Goal: Check status

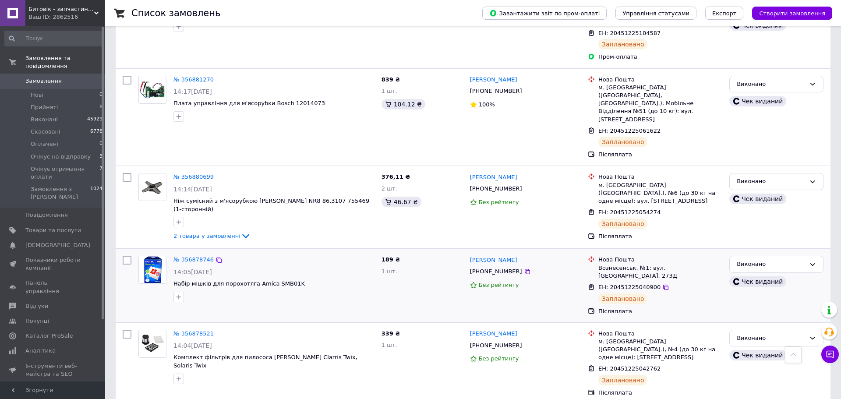
scroll to position [422, 0]
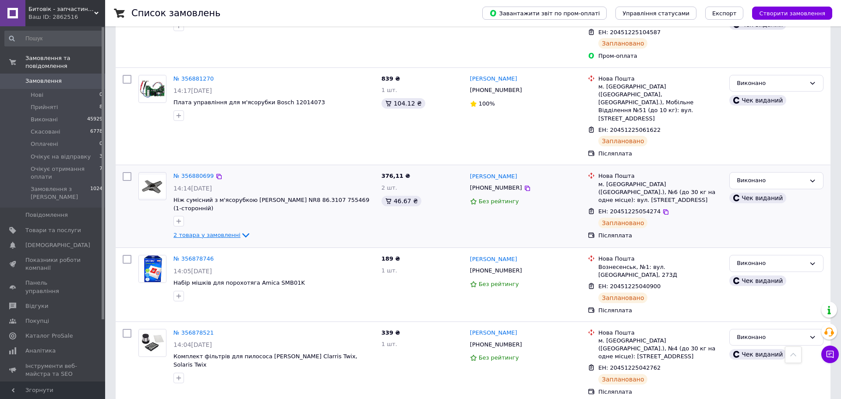
click at [229, 232] on span "2 товара у замовленні" at bounding box center [206, 235] width 67 height 7
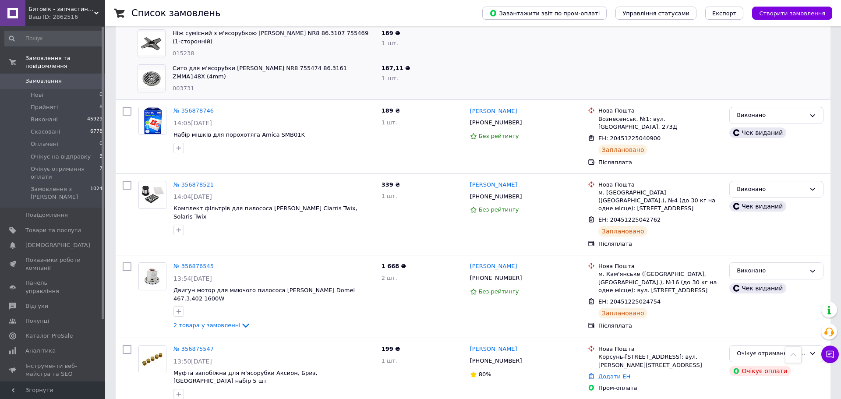
scroll to position [641, 0]
click at [222, 321] on span "2 товара у замовленні" at bounding box center [206, 324] width 67 height 7
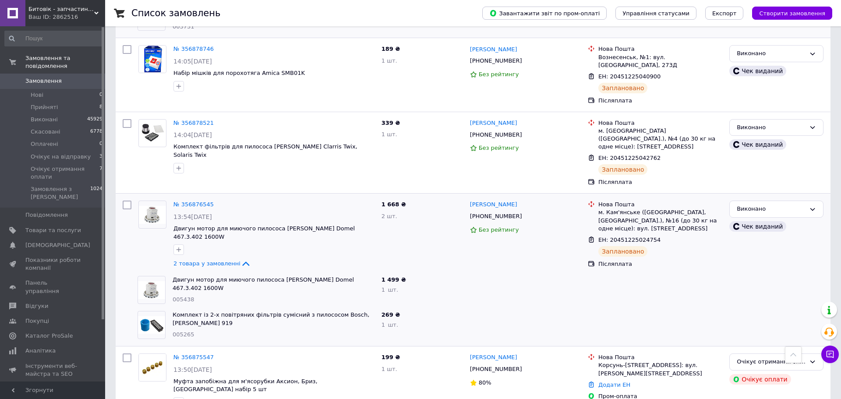
scroll to position [705, 0]
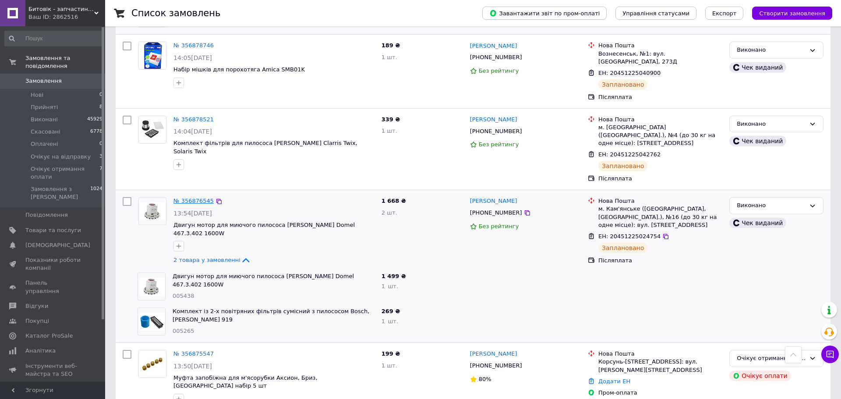
click at [203, 198] on link "№ 356876545" at bounding box center [193, 201] width 40 height 7
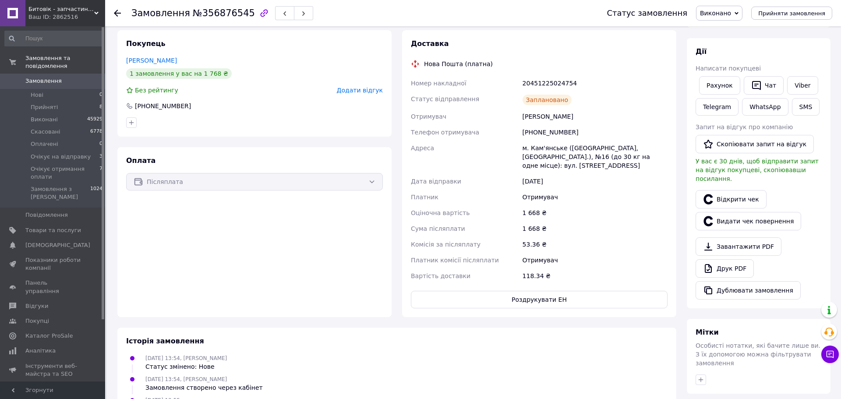
scroll to position [227, 0]
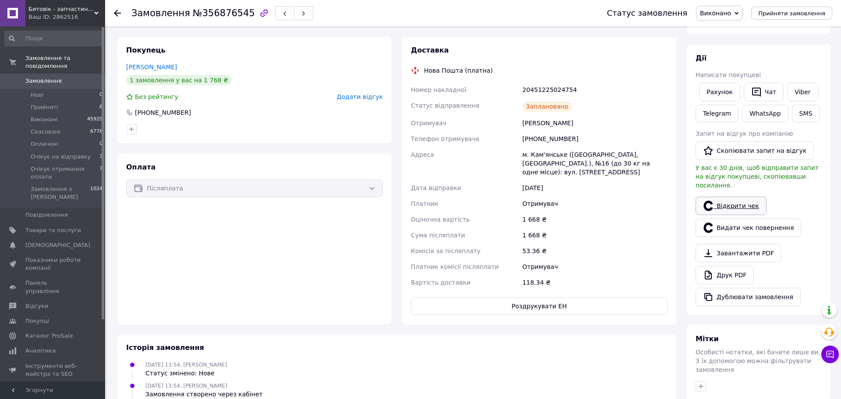
click at [724, 198] on link "Відкрити чек" at bounding box center [730, 206] width 71 height 18
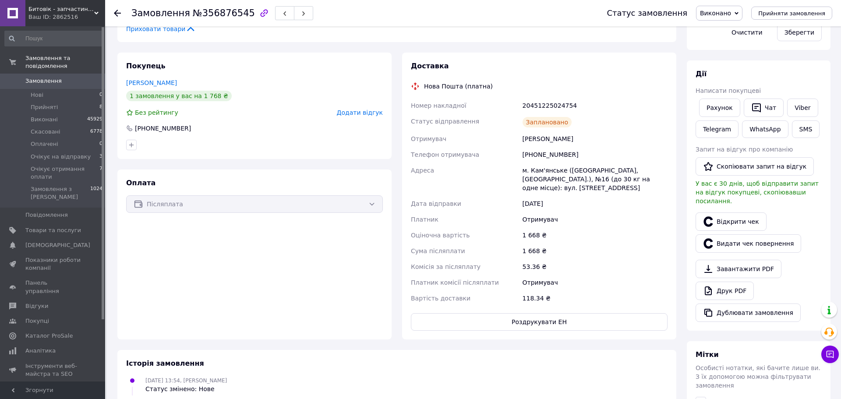
scroll to position [210, 0]
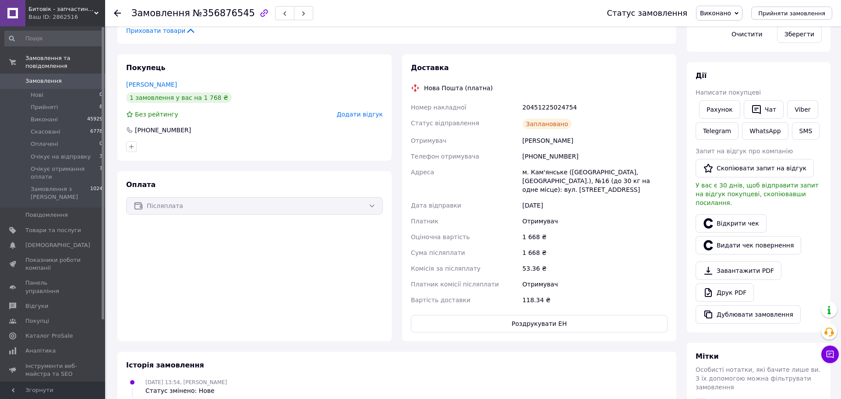
click at [325, 206] on div "Післяплата" at bounding box center [254, 206] width 257 height 18
click at [374, 207] on div "Післяплата" at bounding box center [254, 206] width 257 height 18
drag, startPoint x: 123, startPoint y: 10, endPoint x: 118, endPoint y: 11, distance: 5.1
click at [121, 10] on div at bounding box center [123, 13] width 18 height 26
click at [116, 14] on icon at bounding box center [117, 13] width 7 height 7
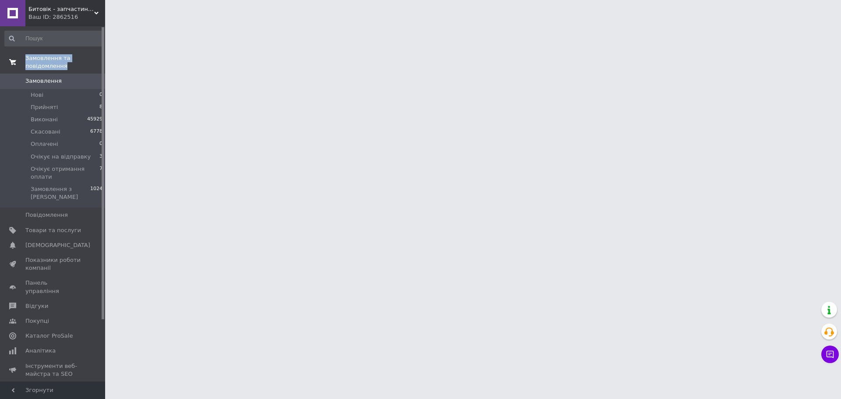
click at [232, 22] on div "Битовік - запчастини для побутової техніки Ваш ID: 2862516 Сайт Битовік - запча…" at bounding box center [420, 11] width 841 height 22
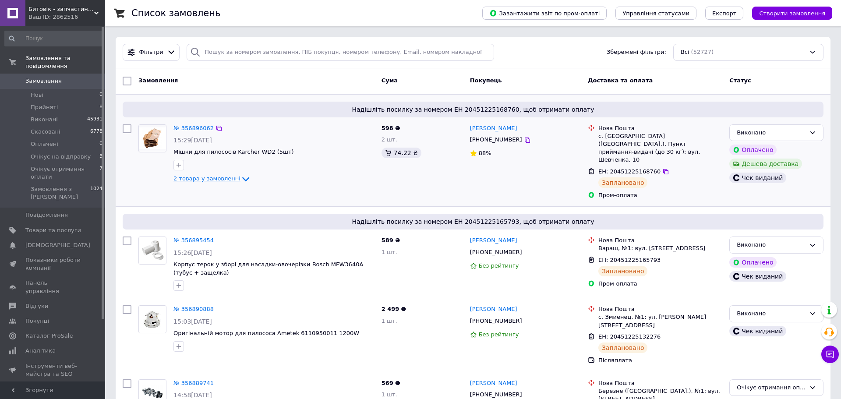
click at [225, 178] on span "2 товара у замовленні" at bounding box center [206, 179] width 67 height 7
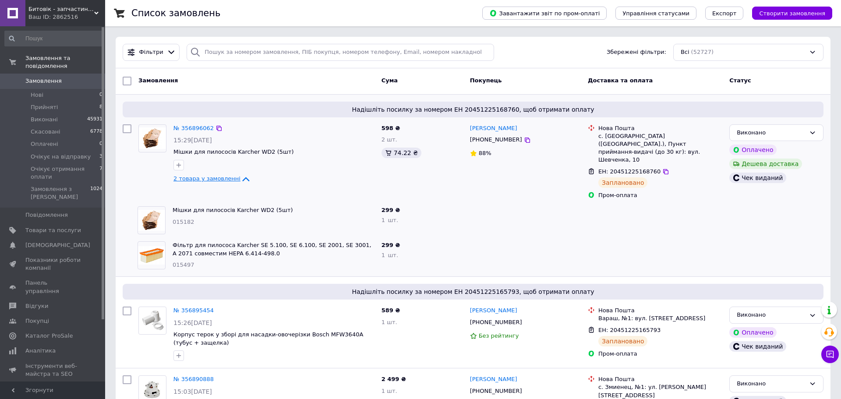
click at [225, 178] on span "2 товара у замовленні" at bounding box center [206, 179] width 67 height 7
